Goal: Find specific page/section: Find specific page/section

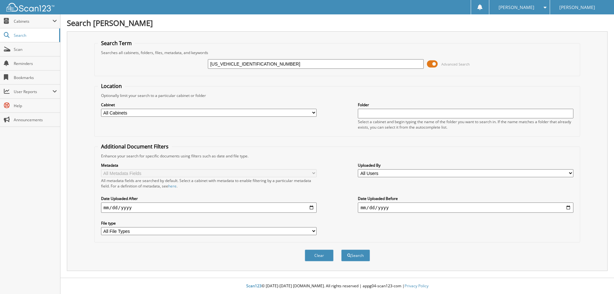
type input "1FTFW1E50MFA35398"
click at [341, 249] on button "Search" at bounding box center [355, 255] width 29 height 12
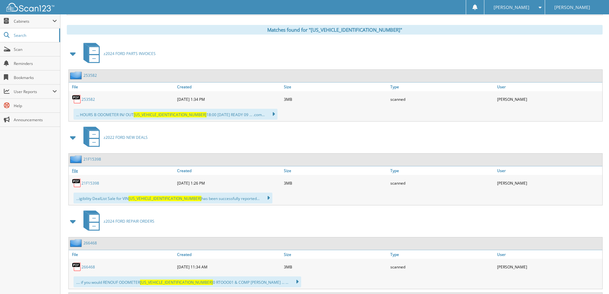
scroll to position [256, 0]
click at [88, 181] on link "21F15398" at bounding box center [91, 182] width 18 height 5
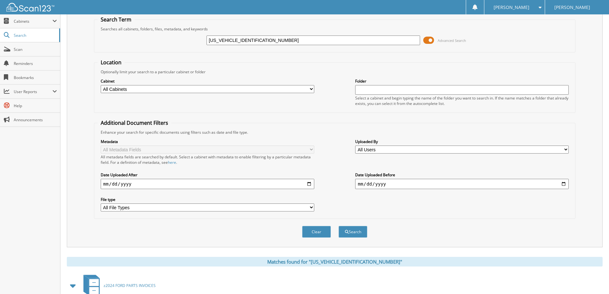
scroll to position [0, 0]
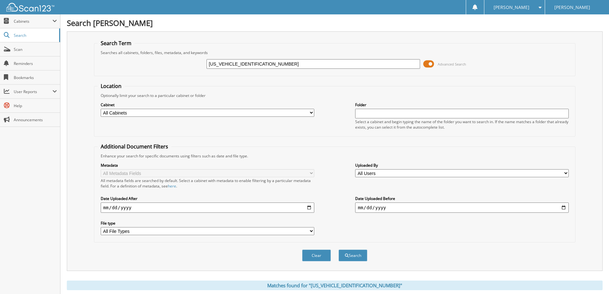
click at [259, 64] on input "[US_VEHICLE_IDENTIFICATION_NUMBER]" at bounding box center [314, 64] width 214 height 10
paste input "3FMCR9G65RRF4671001"
type input "3FMCR9G65RRF46710"
click at [339, 249] on button "Search" at bounding box center [353, 255] width 29 height 12
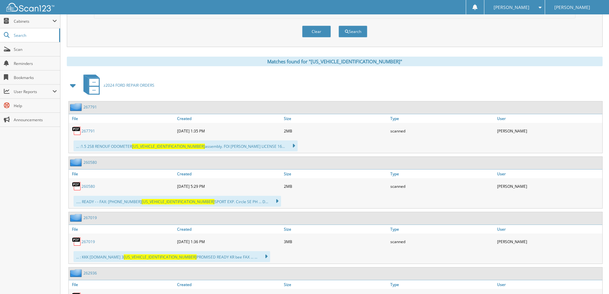
scroll to position [352, 0]
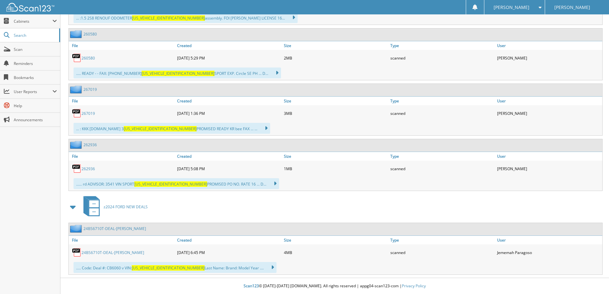
click at [133, 255] on link "24BS6710T-DEAL-LEEDS BINDER, BRENDA" at bounding box center [113, 252] width 63 height 5
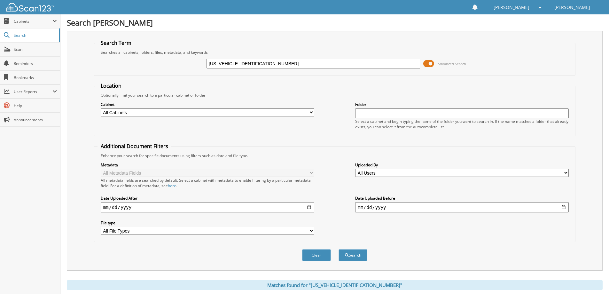
scroll to position [0, 0]
click at [285, 60] on input "[US_VEHICLE_IDENTIFICATION_NUMBER]" at bounding box center [314, 64] width 214 height 10
paste input "1FMJK2A82PEA3175701"
type input "[US_VEHICLE_IDENTIFICATION_NUMBER]"
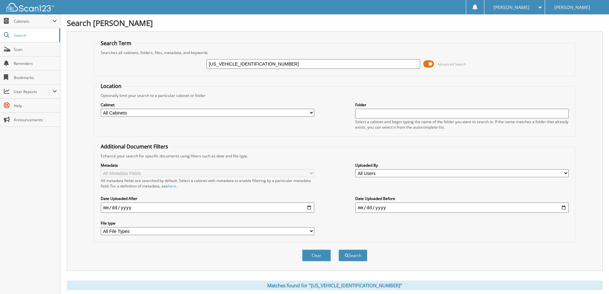
click at [339, 249] on button "Search" at bounding box center [353, 255] width 29 height 12
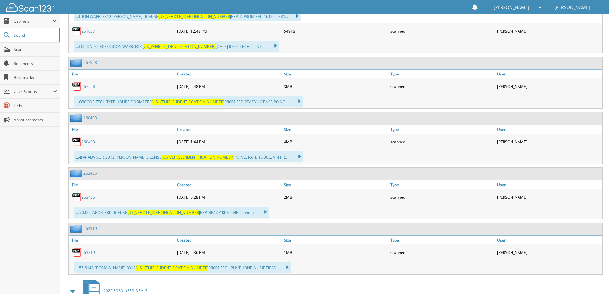
scroll to position [512, 0]
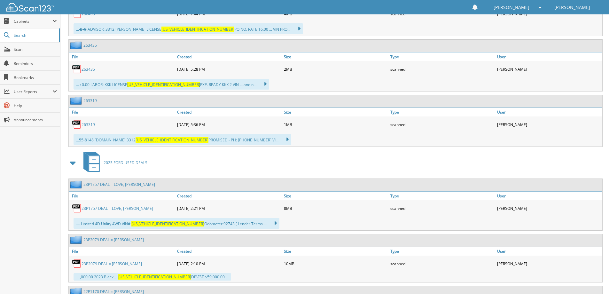
click at [134, 209] on link "23P1757 DEAL = LOVE, WILLIAM ANDREW" at bounding box center [118, 208] width 72 height 5
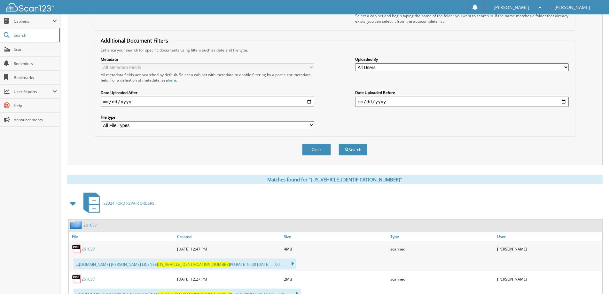
scroll to position [0, 0]
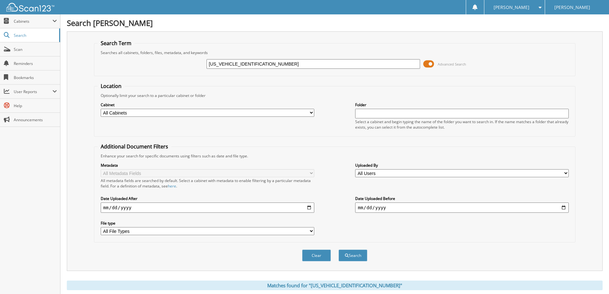
click at [288, 63] on input "1FMJK2A82PEA31757" at bounding box center [314, 64] width 214 height 10
paste input "TEW2LP3SKD9903401"
type input "1FTEW2LP3SKD99034"
click at [339, 249] on button "Search" at bounding box center [353, 255] width 29 height 12
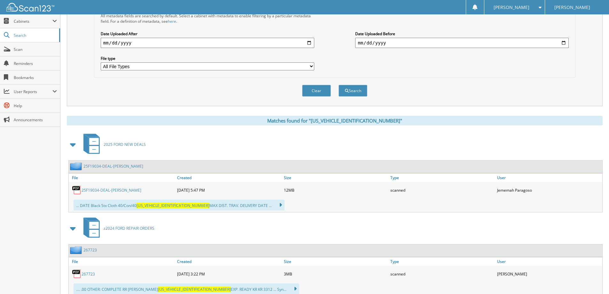
scroll to position [224, 0]
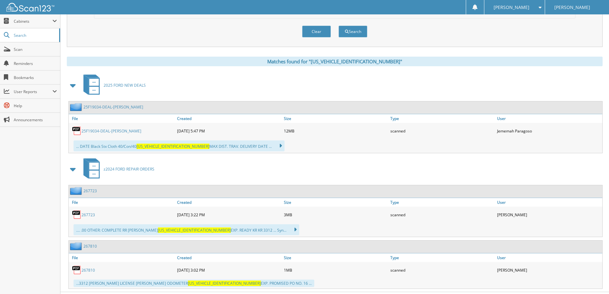
click at [129, 132] on link "25F19034-DEAL-BRICKER, MARK" at bounding box center [112, 130] width 60 height 5
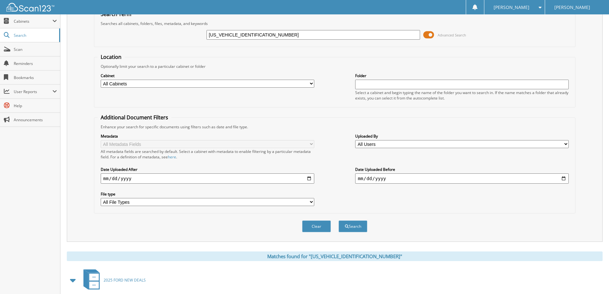
scroll to position [0, 0]
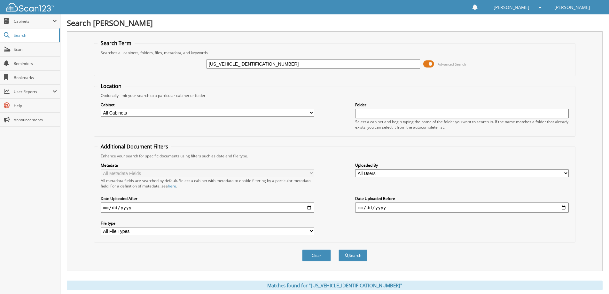
click at [246, 60] on input "1FTEW2LP3SKD99034" at bounding box center [314, 64] width 214 height 10
paste input "MCU0LZXNUB5008801"
type input "[US_VEHICLE_IDENTIFICATION_NUMBER]"
click at [339, 249] on button "Search" at bounding box center [353, 255] width 29 height 12
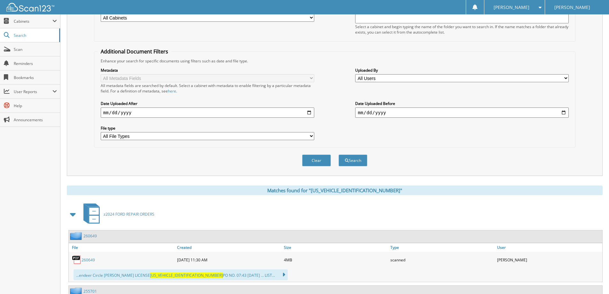
scroll to position [33, 0]
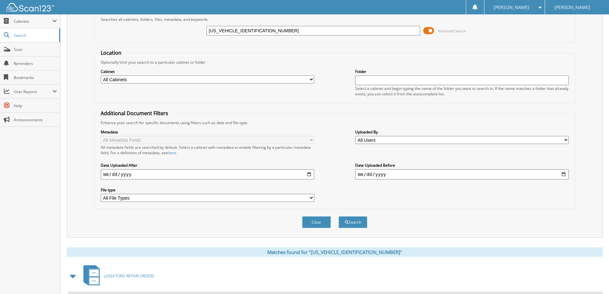
click at [273, 34] on input "[US_VEHICLE_IDENTIFICATION_NUMBER]" at bounding box center [314, 31] width 214 height 10
paste input "[VEHICLE_IDENTIFICATION_NUMBER]"
type input "[US_VEHICLE_IDENTIFICATION_NUMBER]"
click at [339, 216] on button "Search" at bounding box center [353, 222] width 29 height 12
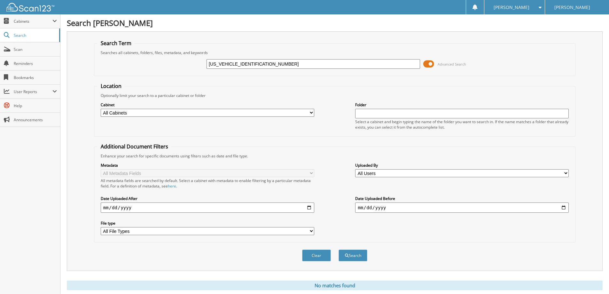
click at [280, 66] on input "[US_VEHICLE_IDENTIFICATION_NUMBER]" at bounding box center [314, 64] width 214 height 10
paste input "EX1EPXKKD0882901"
type input "[US_VEHICLE_IDENTIFICATION_NUMBER]"
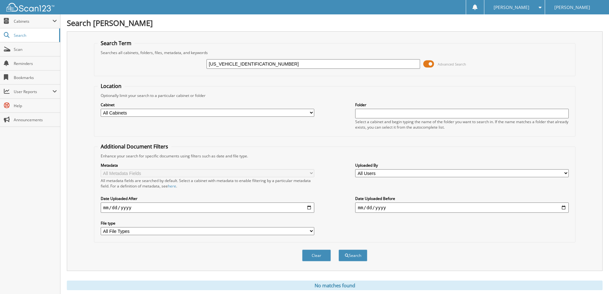
click at [339, 249] on button "Search" at bounding box center [353, 255] width 29 height 12
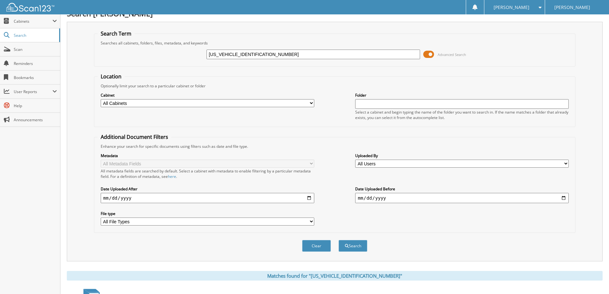
scroll to position [9, 0]
click at [270, 53] on input "1FTEX1EPXKKD08829" at bounding box center [314, 55] width 214 height 10
paste input "BVU4XM4KKB2284901"
type input "1FBVU4XM4KKB22849"
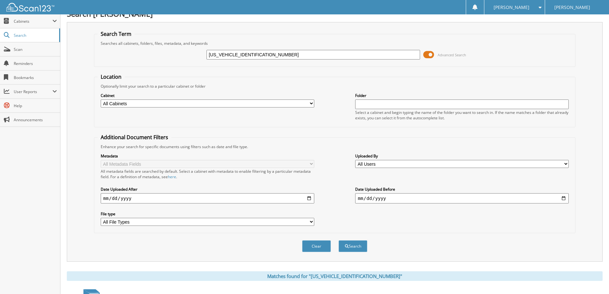
click at [339, 240] on button "Search" at bounding box center [353, 246] width 29 height 12
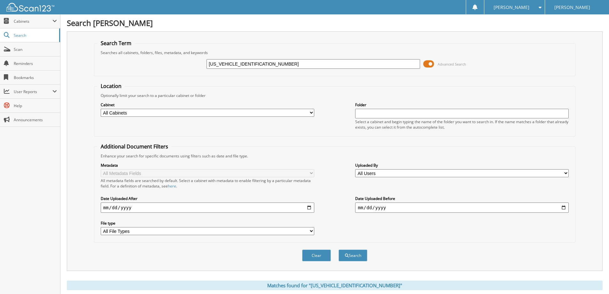
click at [260, 65] on input "1FBVU4XM4KKB22849" at bounding box center [314, 64] width 214 height 10
paste input "3FA6P0SU8LR21777801"
type input "[US_VEHICLE_IDENTIFICATION_NUMBER]"
click at [339, 249] on button "Search" at bounding box center [353, 255] width 29 height 12
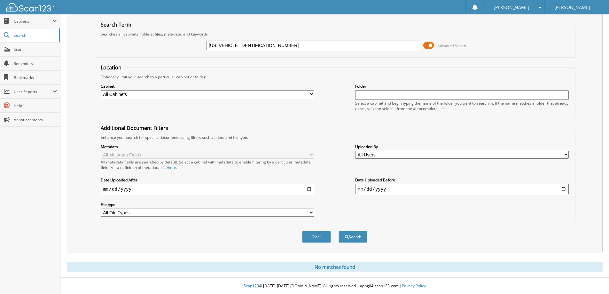
click at [257, 44] on input "[US_VEHICLE_IDENTIFICATION_NUMBER]" at bounding box center [314, 46] width 214 height 10
paste input "1FTER1FH1MLD3964401"
type input "[US_VEHICLE_IDENTIFICATION_NUMBER]"
click at [339, 231] on button "Search" at bounding box center [353, 237] width 29 height 12
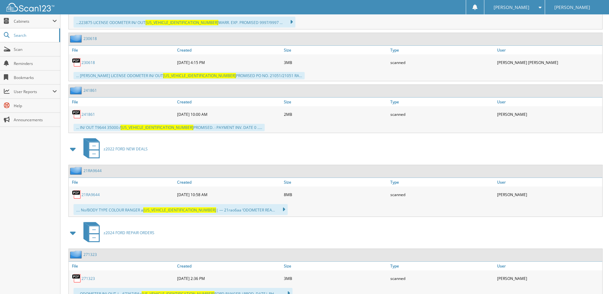
scroll to position [448, 0]
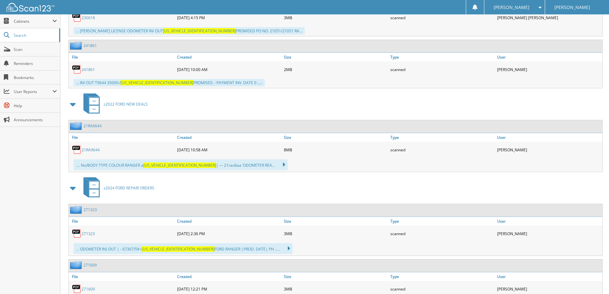
click at [85, 149] on link "21RA9644" at bounding box center [91, 149] width 18 height 5
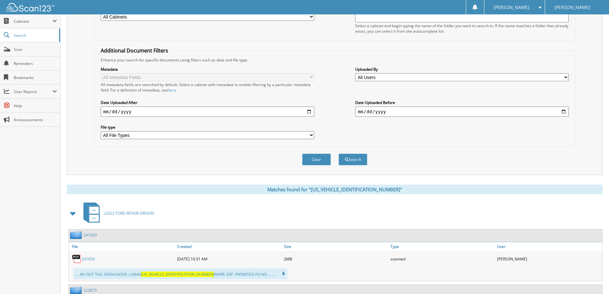
scroll to position [0, 0]
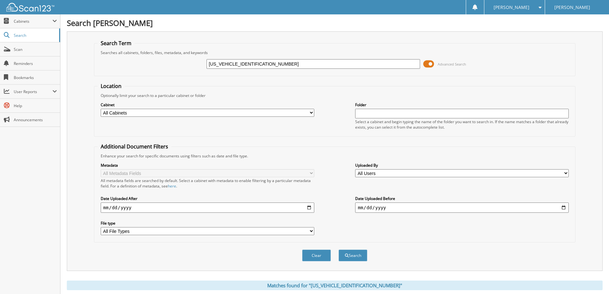
click at [263, 61] on input "[US_VEHICLE_IDENTIFICATION_NUMBER]" at bounding box center [314, 64] width 214 height 10
paste input "3FMCR9B66NRE0360601"
type input "[US_VEHICLE_IDENTIFICATION_NUMBER]"
click at [339, 249] on button "Search" at bounding box center [353, 255] width 29 height 12
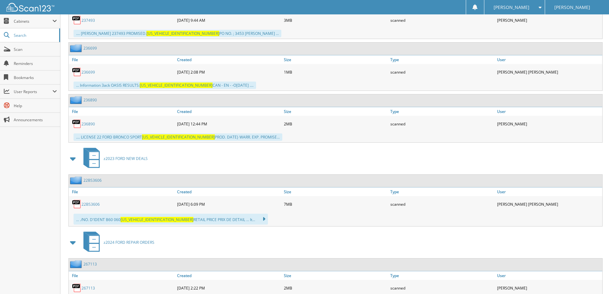
scroll to position [512, 0]
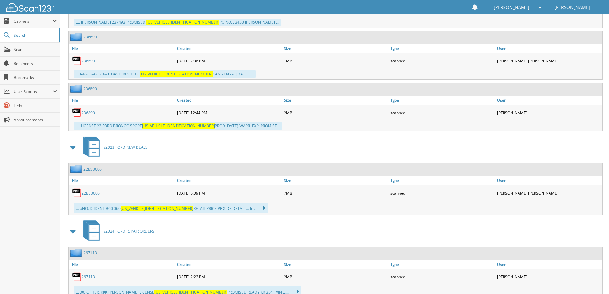
click at [95, 191] on link "22BS3606" at bounding box center [91, 192] width 18 height 5
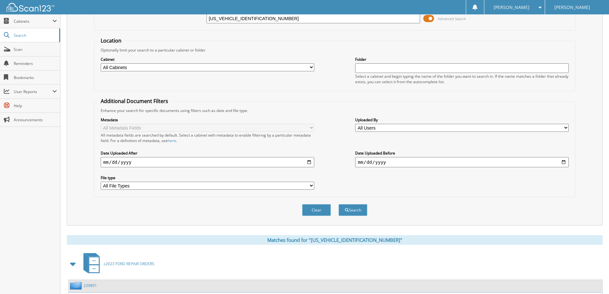
scroll to position [0, 0]
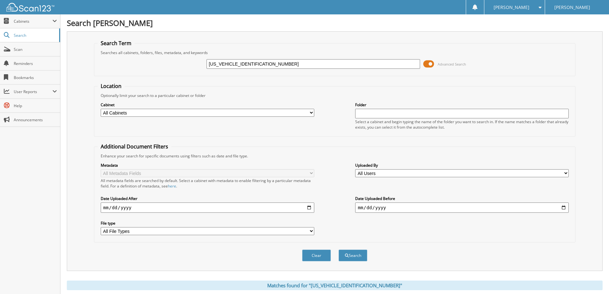
click at [272, 64] on input "[US_VEHICLE_IDENTIFICATION_NUMBER]" at bounding box center [314, 64] width 214 height 10
paste input "1FTEW1E42LKF0603801"
type input "1FTEW1E42LKF06038"
click at [339, 249] on button "Search" at bounding box center [353, 255] width 29 height 12
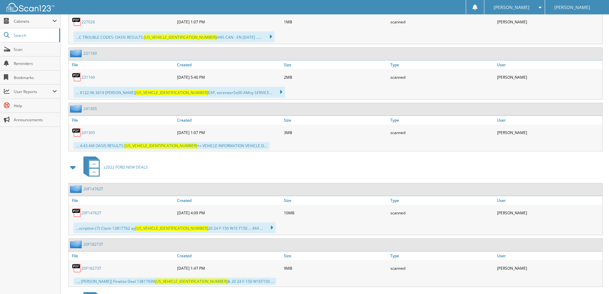
scroll to position [448, 0]
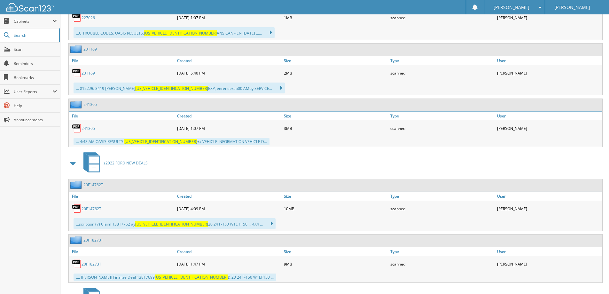
click at [95, 207] on link "20F14762T" at bounding box center [92, 208] width 20 height 5
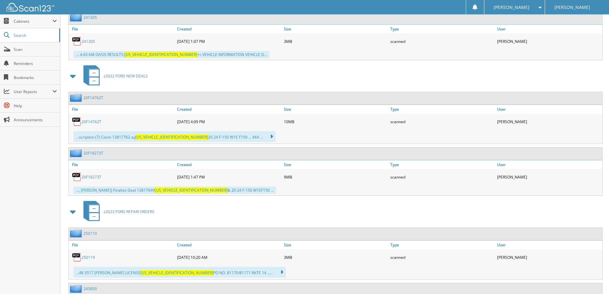
scroll to position [525, 0]
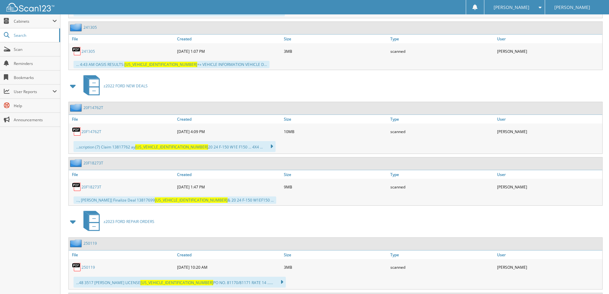
click at [89, 184] on link "20F18273T" at bounding box center [92, 186] width 20 height 5
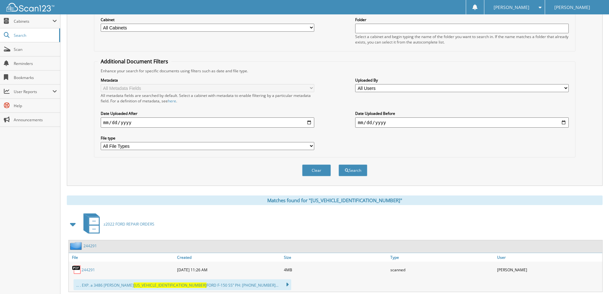
scroll to position [0, 0]
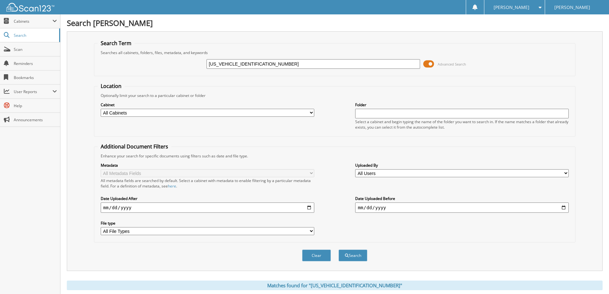
click at [269, 59] on input "1FTEW1E42LKF06038" at bounding box center [314, 64] width 214 height 10
paste input "MEE8BP0RLA6757501"
type input "1FMEE8BP0RLA67575"
click at [339, 249] on button "Search" at bounding box center [353, 255] width 29 height 12
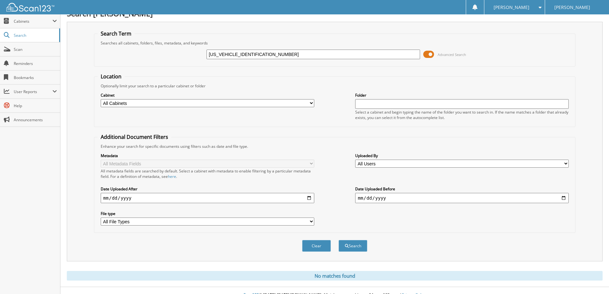
scroll to position [19, 0]
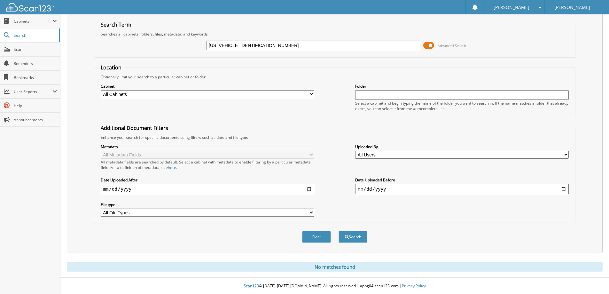
click at [283, 42] on input "[US_VEHICLE_IDENTIFICATION_NUMBER]" at bounding box center [314, 46] width 214 height 10
paste input "DE5BH3NLA7802001"
type input "1FMDE5BH3NLA78020"
click at [339, 231] on button "Search" at bounding box center [353, 237] width 29 height 12
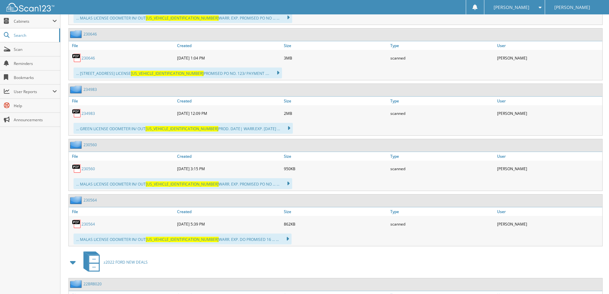
scroll to position [823, 0]
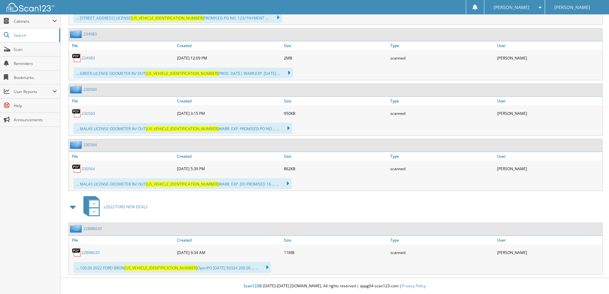
click at [88, 252] on link "22BR8020" at bounding box center [91, 252] width 18 height 5
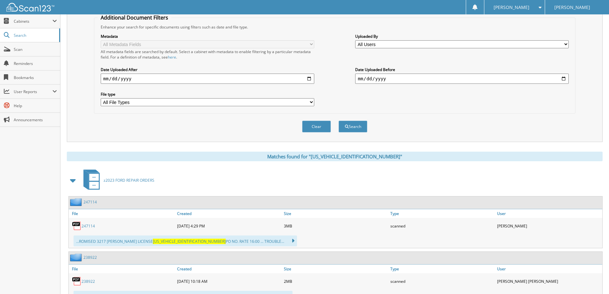
scroll to position [24, 0]
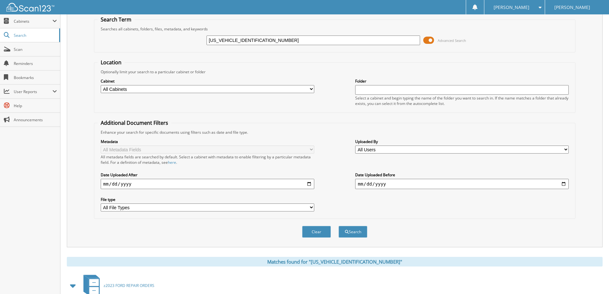
click at [266, 41] on input "1FMDE5BH3NLA78020" at bounding box center [314, 40] width 214 height 10
paste input "3FMCR9D98NRD8329801"
type input "3FMCR9D98NRD83298"
click at [339, 226] on button "Search" at bounding box center [353, 232] width 29 height 12
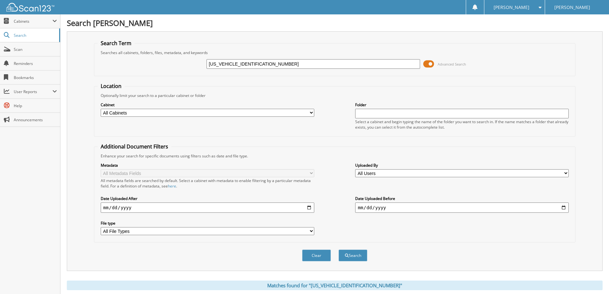
click at [291, 67] on input "[US_VEHICLE_IDENTIFICATION_NUMBER]" at bounding box center [314, 64] width 214 height 10
paste input "1FTEW1EP9KFB6681101"
type input "[US_VEHICLE_IDENTIFICATION_NUMBER]"
click at [339, 249] on button "Search" at bounding box center [353, 255] width 29 height 12
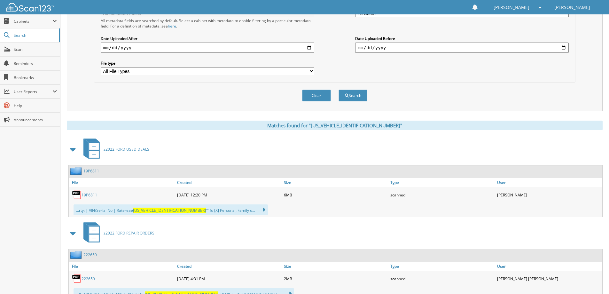
click at [88, 195] on link "19P6811" at bounding box center [90, 194] width 16 height 5
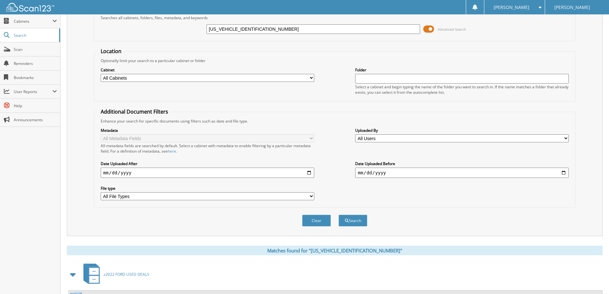
scroll to position [32, 0]
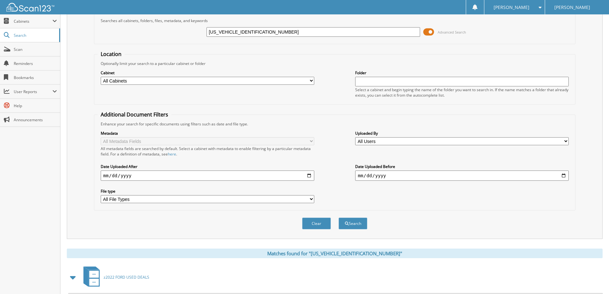
click at [295, 34] on input "1FTEW1EP9KFB66811" at bounding box center [314, 32] width 214 height 10
paste input "MCU9DZ0NUB302560"
type input "[US_VEHICLE_IDENTIFICATION_NUMBER]"
click at [339, 217] on button "Search" at bounding box center [353, 223] width 29 height 12
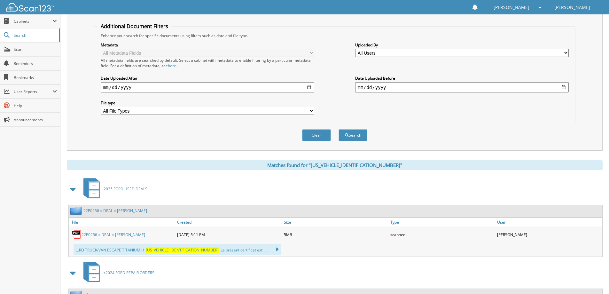
scroll to position [128, 0]
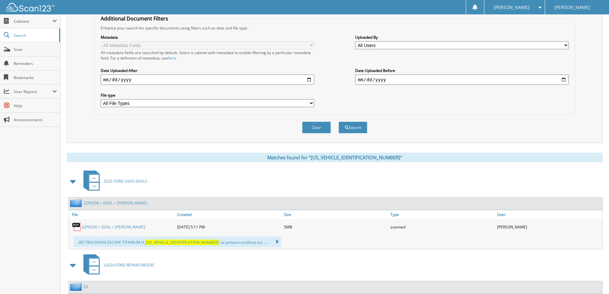
click at [137, 226] on link "22P0256 = DEAL = [PERSON_NAME]" at bounding box center [114, 226] width 64 height 5
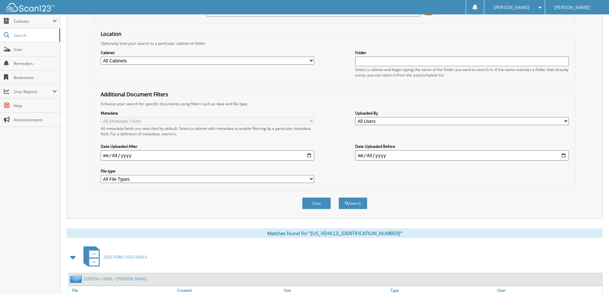
scroll to position [0, 0]
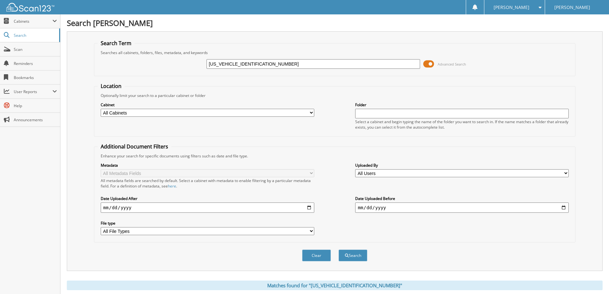
click at [250, 70] on div "[US_VEHICLE_IDENTIFICATION_NUMBER] Advanced Search" at bounding box center [335, 63] width 474 height 17
click at [253, 66] on input "[US_VEHICLE_IDENTIFICATION_NUMBER]" at bounding box center [314, 64] width 214 height 10
paste input "3FMCR9B67MRA3911401"
type input "[US_VEHICLE_IDENTIFICATION_NUMBER]"
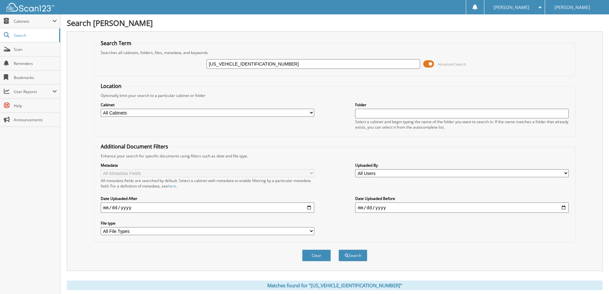
click at [339, 249] on button "Search" at bounding box center [353, 255] width 29 height 12
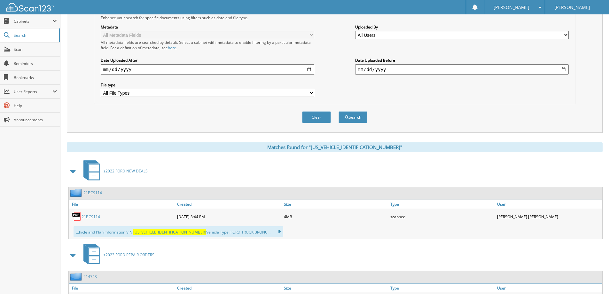
scroll to position [186, 0]
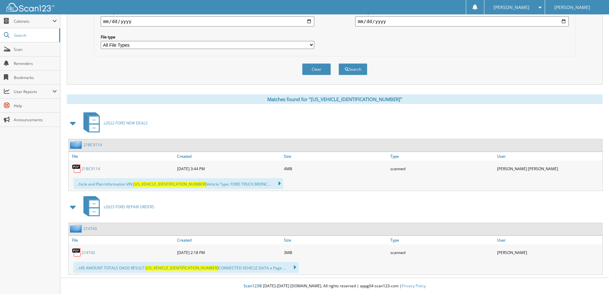
click at [95, 165] on div "21BC9114" at bounding box center [122, 168] width 107 height 13
click at [92, 167] on link "21BC9114" at bounding box center [91, 168] width 19 height 5
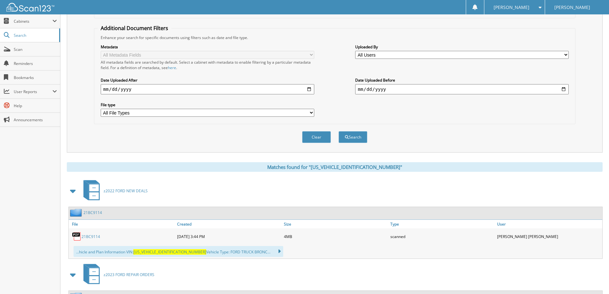
scroll to position [27, 0]
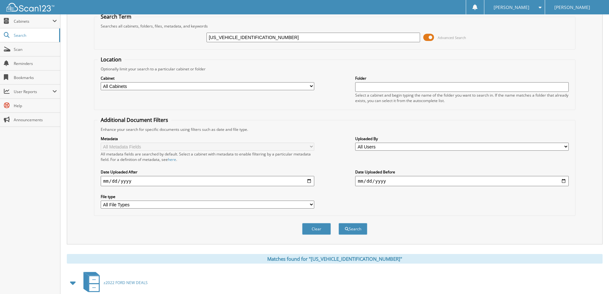
click at [294, 38] on input "3FMCR9B67MRA39114" at bounding box center [314, 38] width 214 height 10
paste input "1FMDE7BH8RLA3295801"
type input "[US_VEHICLE_IDENTIFICATION_NUMBER]"
click at [339, 223] on button "Search" at bounding box center [353, 229] width 29 height 12
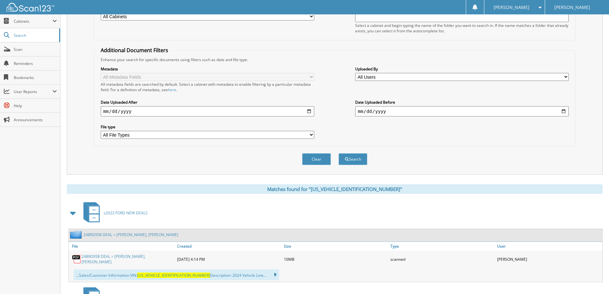
scroll to position [160, 0]
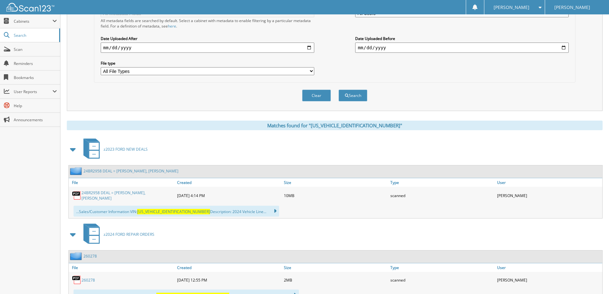
drag, startPoint x: 132, startPoint y: 196, endPoint x: 140, endPoint y: 195, distance: 8.0
click at [131, 196] on link "24BR2958 DEAL = BIRDI, INDERJEET SINGH" at bounding box center [128, 195] width 92 height 11
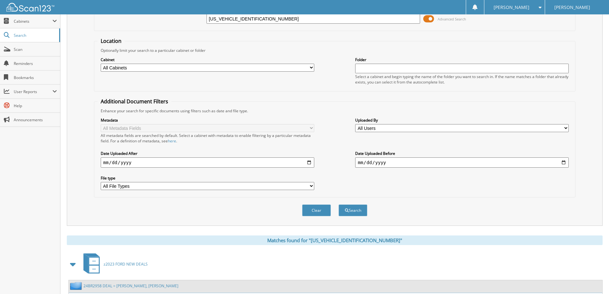
scroll to position [32, 0]
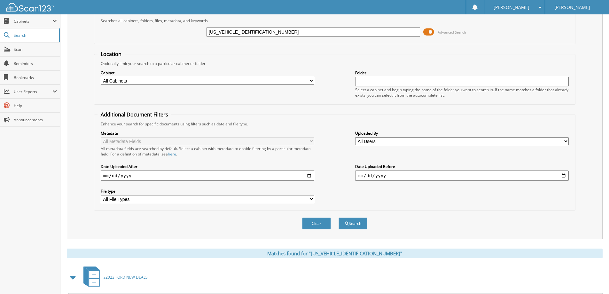
click at [254, 28] on input "1FMDE7BH8RLA32958" at bounding box center [314, 32] width 214 height 10
paste input "3FMTK2SU1PMA3959001"
type input "3FMTK2SU1PMA39590"
click at [339, 217] on button "Search" at bounding box center [353, 223] width 29 height 12
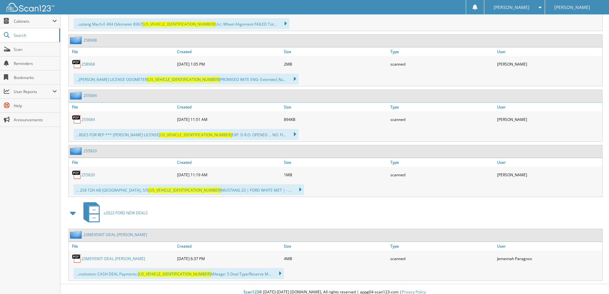
scroll to position [463, 0]
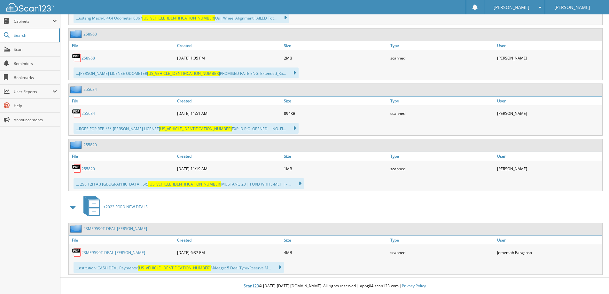
click at [135, 248] on div "23ME9590T-DEAL-NGUYEN, LONG" at bounding box center [122, 252] width 107 height 13
click at [131, 252] on link "23ME9590T-DEAL-NGUYEN, LONG" at bounding box center [114, 252] width 64 height 5
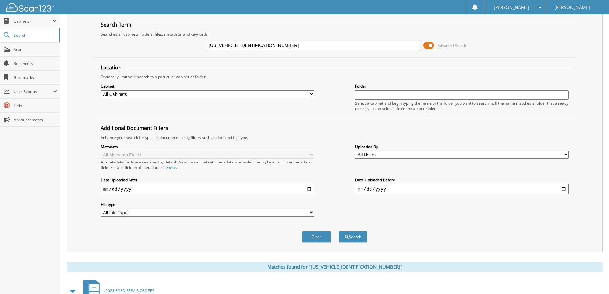
scroll to position [15, 0]
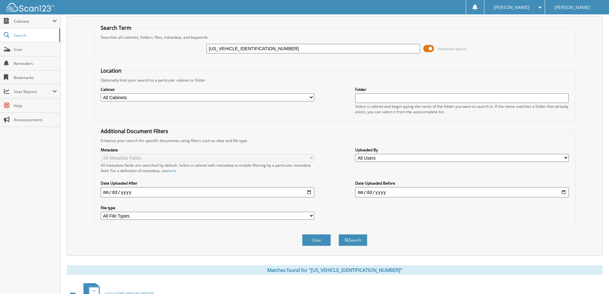
click at [313, 49] on input "[US_VEHICLE_IDENTIFICATION_NUMBER]" at bounding box center [314, 49] width 214 height 10
drag, startPoint x: 313, startPoint y: 49, endPoint x: 283, endPoint y: 51, distance: 29.8
click at [284, 55] on div "3FMTK2SU1PMA39590 Advanced Search" at bounding box center [335, 48] width 474 height 17
click at [283, 50] on input "3FMTK2SU1PMA39590" at bounding box center [314, 49] width 214 height 10
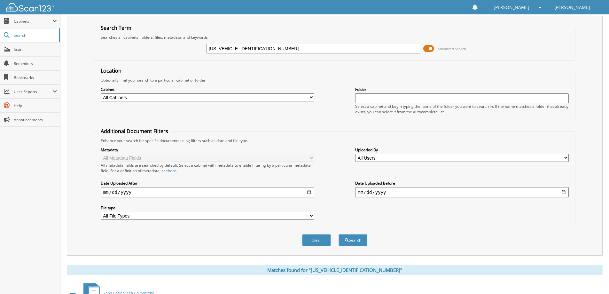
click at [283, 50] on input "3FMTK2SU1PMA39590" at bounding box center [314, 49] width 214 height 10
paste input "1FTEW1EG7JKC1296501"
type input "[US_VEHICLE_IDENTIFICATION_NUMBER]"
click at [339, 234] on button "Search" at bounding box center [353, 240] width 29 height 12
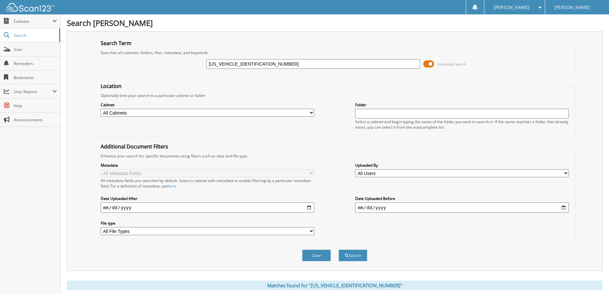
click at [264, 65] on input "[US_VEHICLE_IDENTIFICATION_NUMBER]" at bounding box center [314, 64] width 214 height 10
click at [264, 65] on input "1FTEW1EG7JKC12965" at bounding box center [314, 64] width 214 height 10
paste input "MDE5BH5MLA7639501"
type input "[US_VEHICLE_IDENTIFICATION_NUMBER]"
click at [339, 249] on button "Search" at bounding box center [353, 255] width 29 height 12
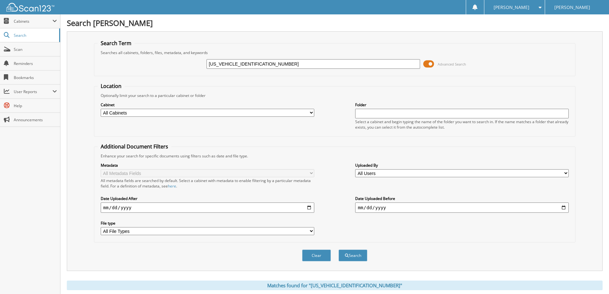
click at [289, 65] on input "[US_VEHICLE_IDENTIFICATION_NUMBER]" at bounding box center [314, 64] width 214 height 10
paste input "[VEHICLE_IDENTIFICATION_NUMBER]"
type input "[US_VEHICLE_IDENTIFICATION_NUMBER]"
click at [339, 249] on button "Search" at bounding box center [353, 255] width 29 height 12
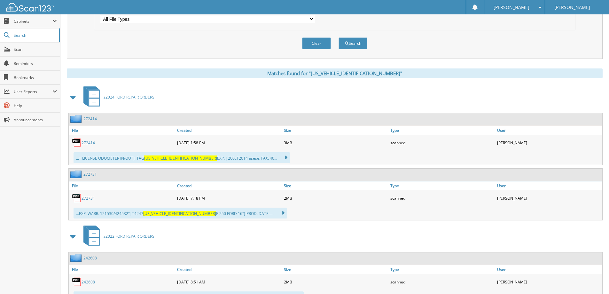
scroll to position [105, 0]
